Goal: Task Accomplishment & Management: Use online tool/utility

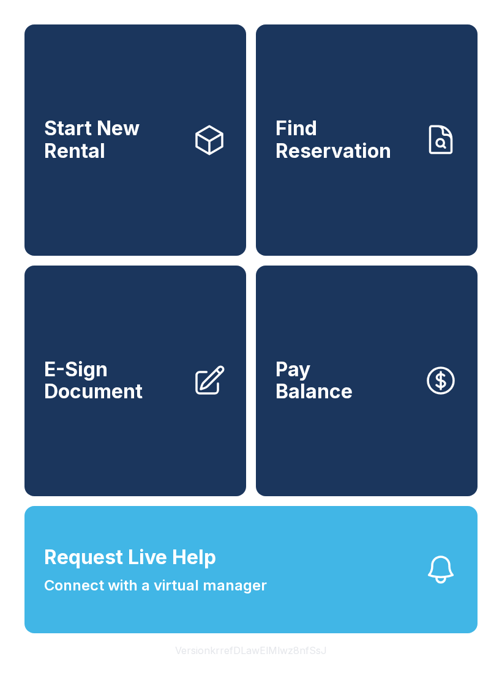
click at [117, 403] on span "E-Sign Document" at bounding box center [113, 380] width 138 height 45
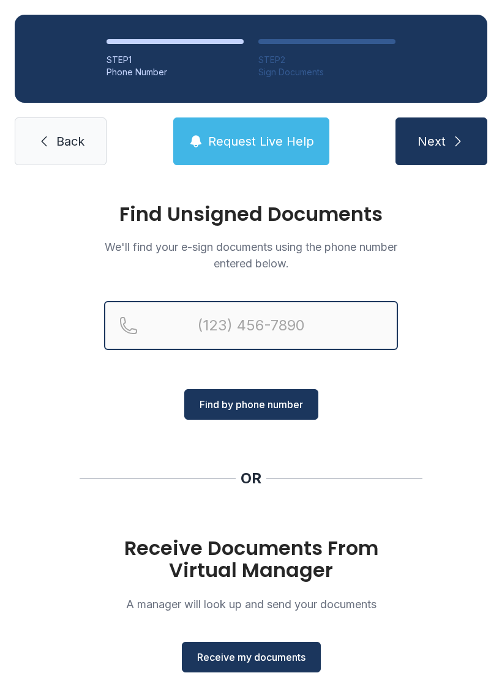
click at [313, 330] on input "Reservation phone number" at bounding box center [251, 325] width 294 height 49
click at [305, 319] on input "(" at bounding box center [251, 325] width 294 height 49
click at [166, 328] on input "(" at bounding box center [251, 325] width 294 height 49
type input "[PHONE_NUMBER]"
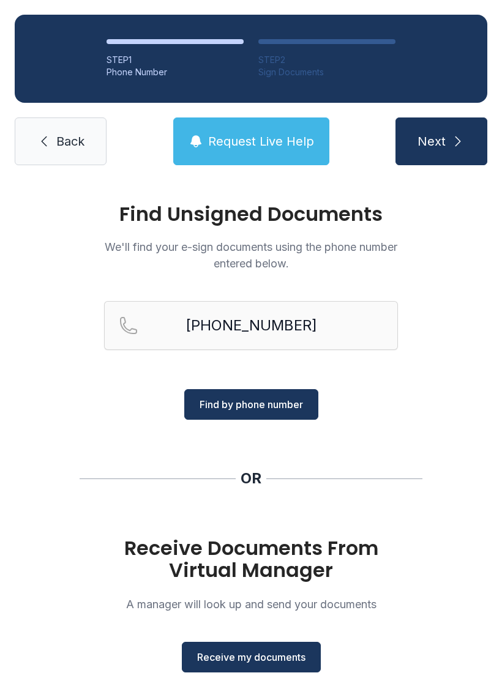
click at [245, 404] on span "Find by phone number" at bounding box center [250, 404] width 103 height 15
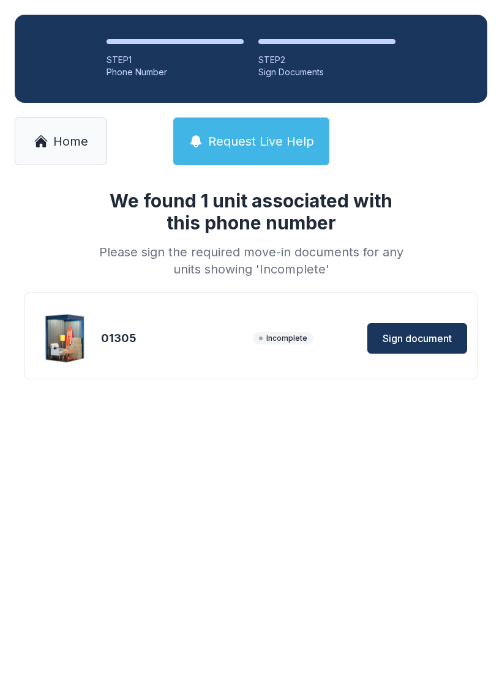
click at [77, 144] on span "Home" at bounding box center [70, 141] width 35 height 17
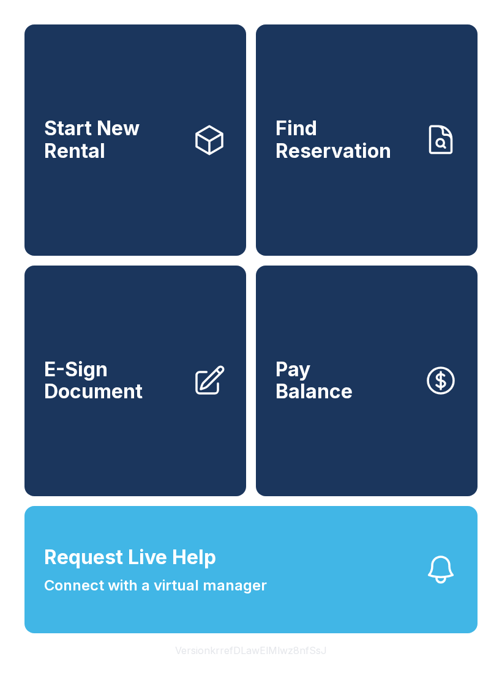
click at [136, 403] on span "E-Sign Document" at bounding box center [113, 380] width 138 height 45
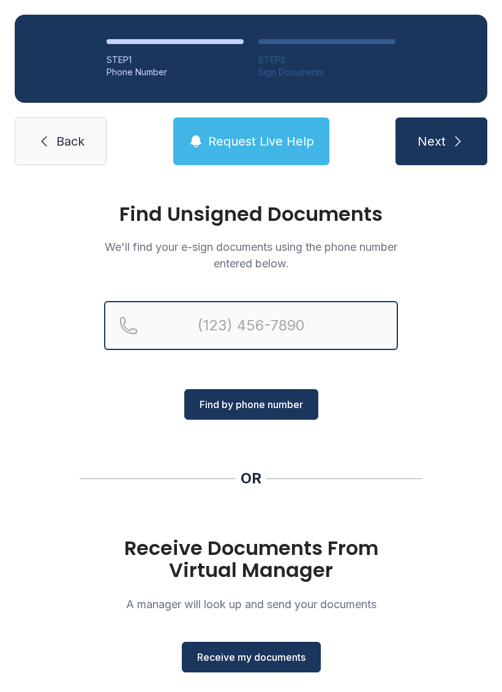
click at [215, 332] on input "Reservation phone number" at bounding box center [251, 325] width 294 height 49
type input "[PHONE_NUMBER]"
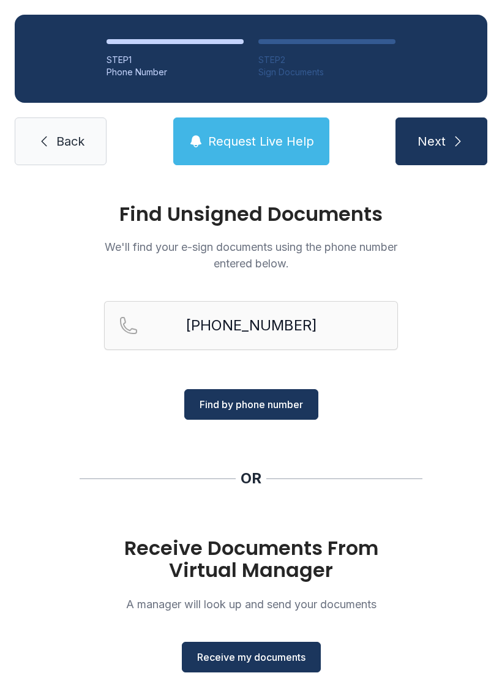
click at [444, 143] on span "Next" at bounding box center [431, 141] width 28 height 17
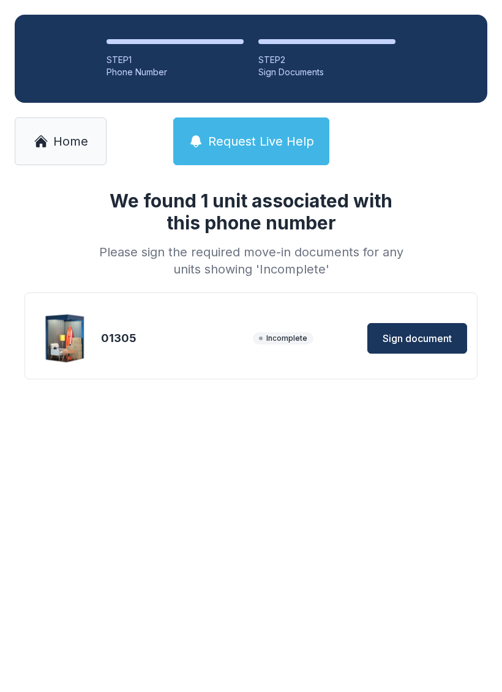
click at [412, 334] on span "Sign document" at bounding box center [416, 338] width 69 height 15
click at [64, 137] on span "Home" at bounding box center [70, 141] width 35 height 17
